Goal: Find contact information: Obtain details needed to contact an individual or organization

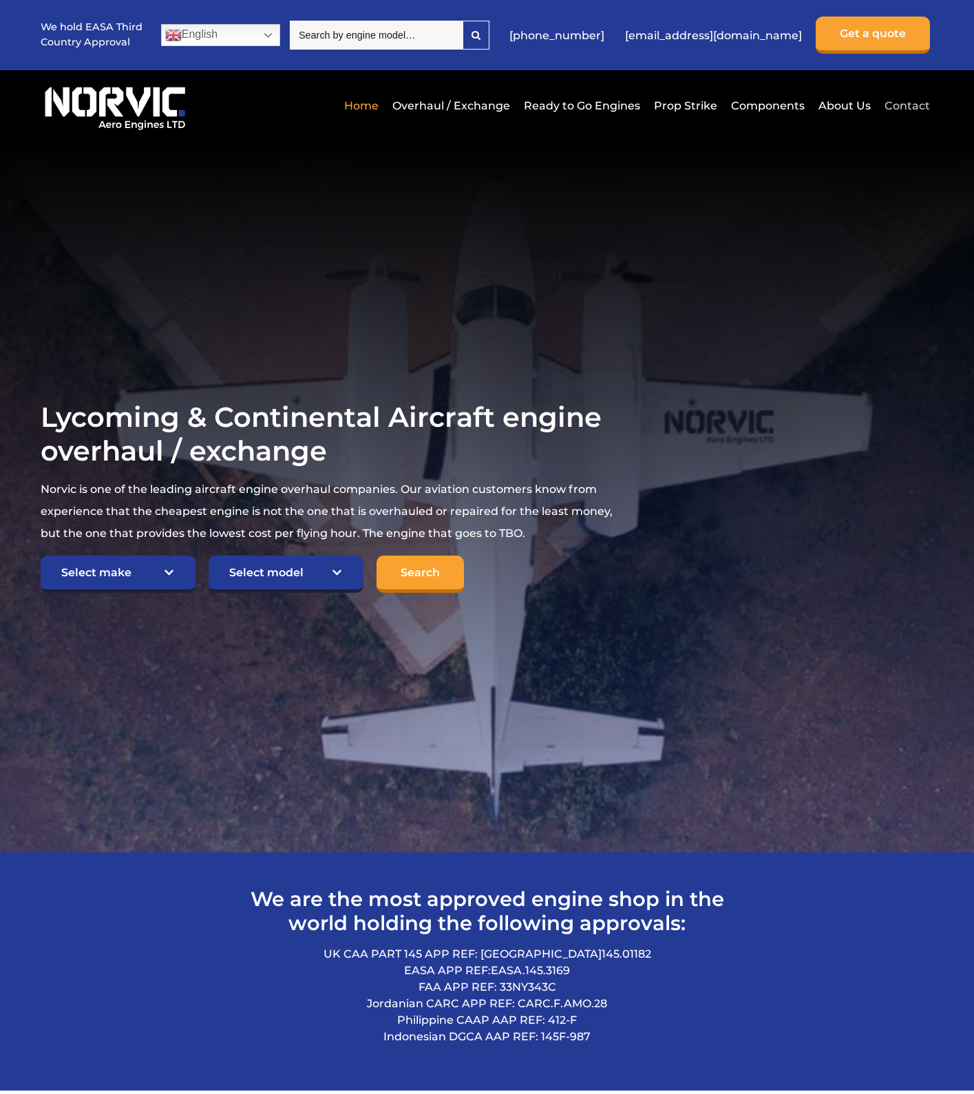
click at [909, 109] on link "Contact" at bounding box center [905, 106] width 49 height 34
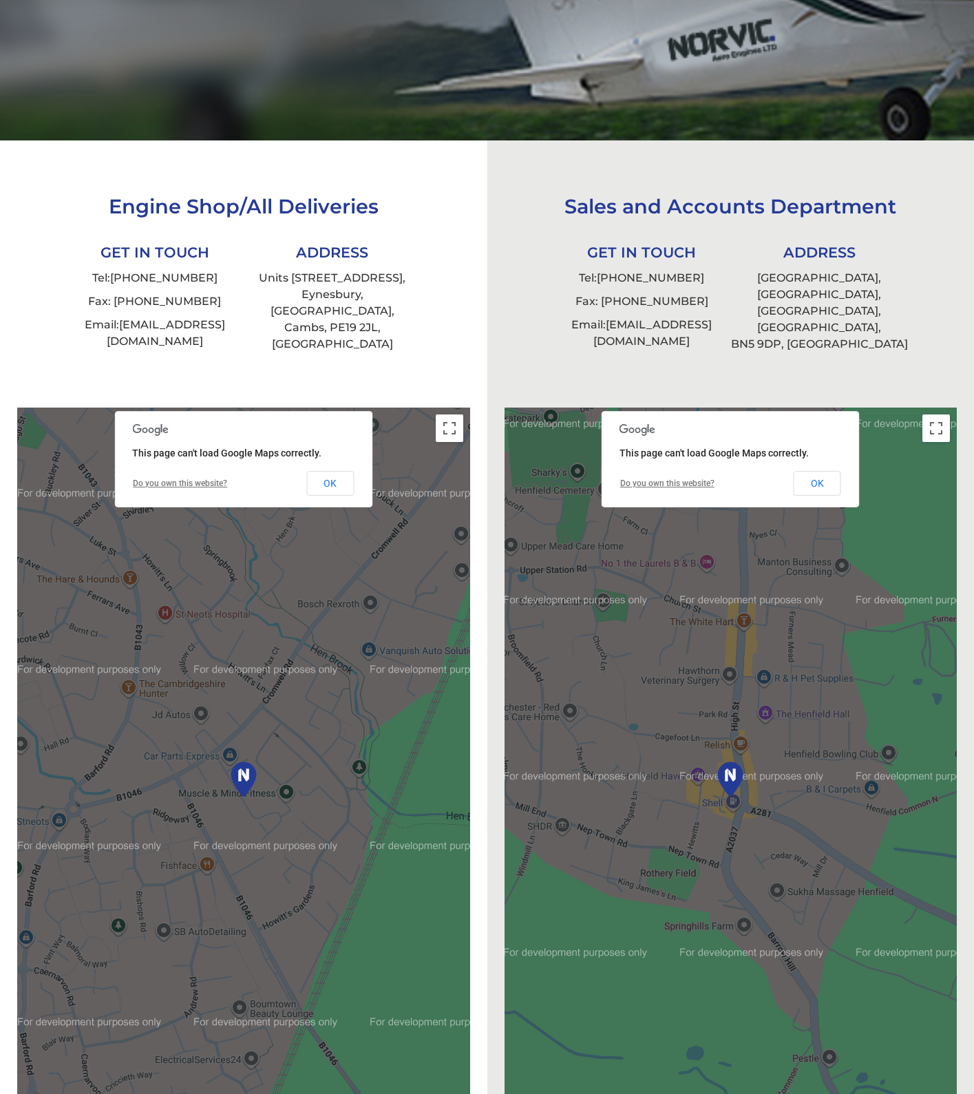
scroll to position [482, 0]
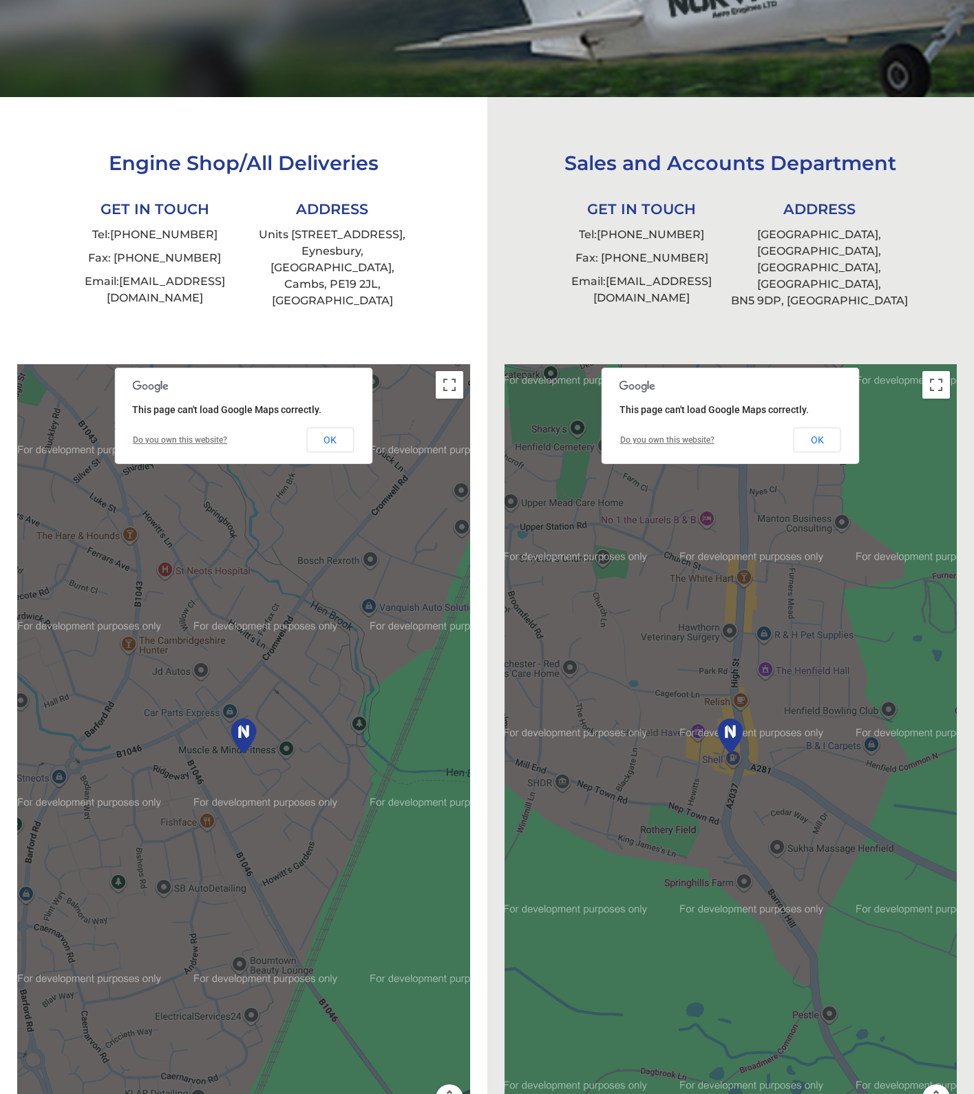
click at [233, 728] on img at bounding box center [243, 736] width 41 height 54
click at [449, 378] on button "Toggle fullscreen view" at bounding box center [450, 385] width 28 height 28
click at [291, 778] on div at bounding box center [243, 757] width 453 height 786
click at [468, 372] on div at bounding box center [243, 757] width 453 height 786
click at [185, 435] on link "Do you own this website?" at bounding box center [180, 440] width 94 height 10
